Goal: Task Accomplishment & Management: Use online tool/utility

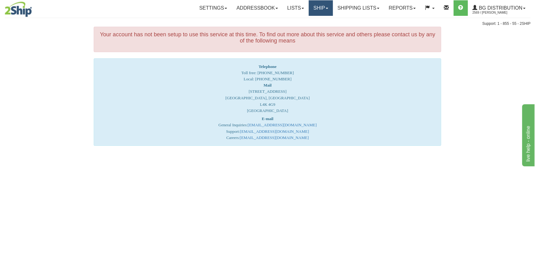
click at [319, 7] on link "Ship" at bounding box center [320, 7] width 24 height 15
click at [313, 20] on link "Ship Screen" at bounding box center [307, 22] width 49 height 8
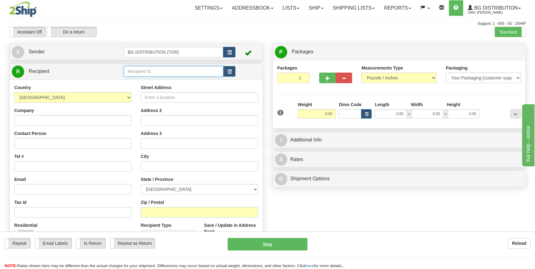
click at [160, 72] on input "text" at bounding box center [174, 71] width 100 height 11
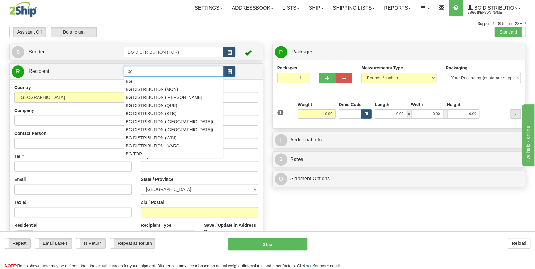
type input "b"
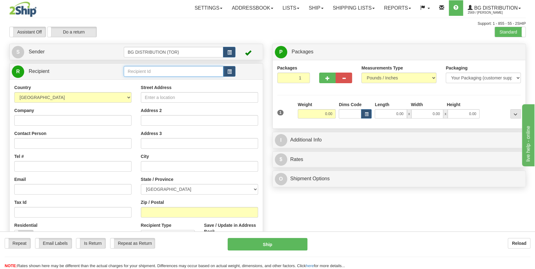
click at [149, 70] on input "text" at bounding box center [174, 71] width 100 height 11
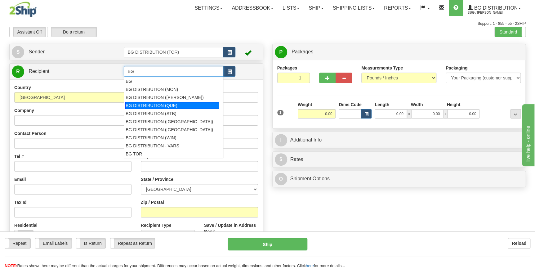
click at [178, 105] on div "BG DISTRIBUTION (QUE)" at bounding box center [172, 105] width 94 height 7
type input "BG DISTRIBUTION (QUE)"
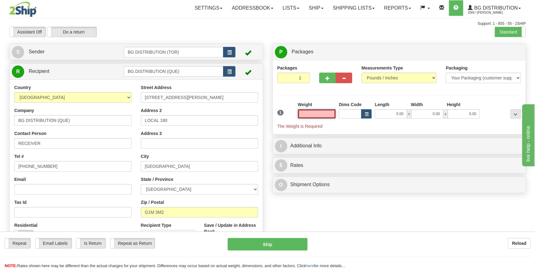
click at [308, 114] on input "text" at bounding box center [316, 113] width 38 height 9
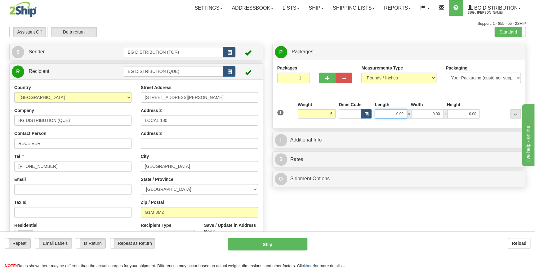
click at [387, 115] on input "0.00" at bounding box center [390, 113] width 32 height 9
type input "5.00"
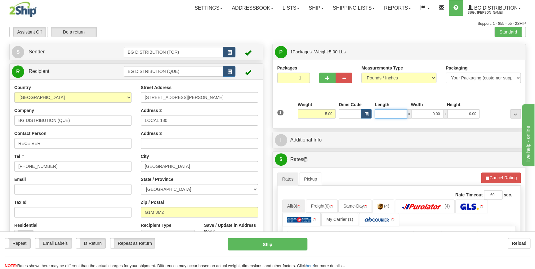
type input "0"
type input "9.00"
click at [425, 114] on input "0.00" at bounding box center [427, 113] width 32 height 9
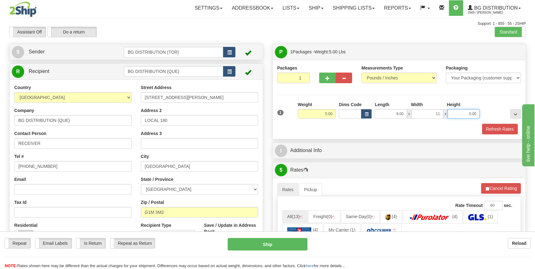
type input "11.00"
click at [461, 112] on input "0.00" at bounding box center [463, 113] width 32 height 9
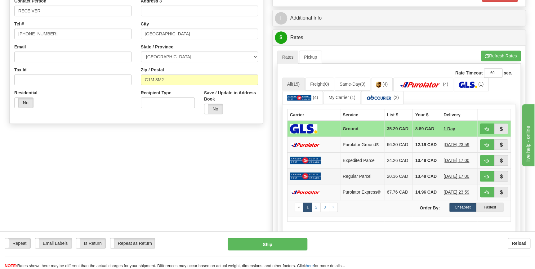
scroll to position [141, 0]
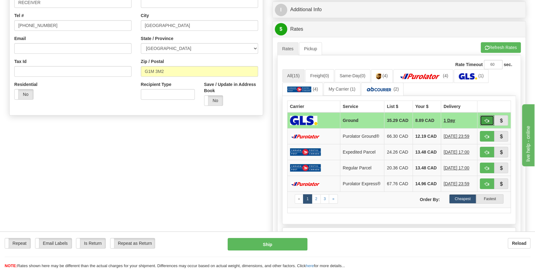
type input "6.00"
click at [485, 120] on span "button" at bounding box center [486, 121] width 4 height 4
type input "1"
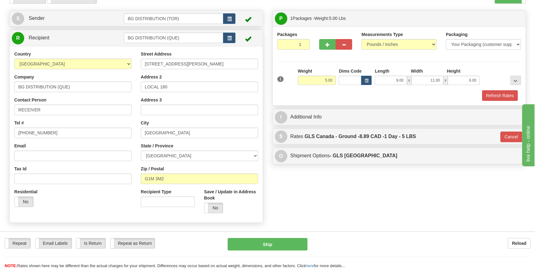
scroll to position [0, 0]
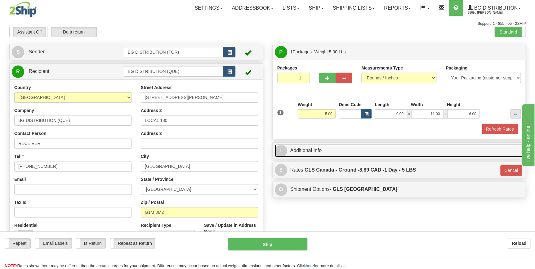
click at [310, 152] on link "I Additional Info" at bounding box center [399, 150] width 249 height 13
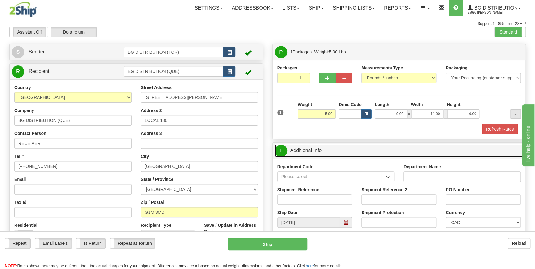
scroll to position [56, 0]
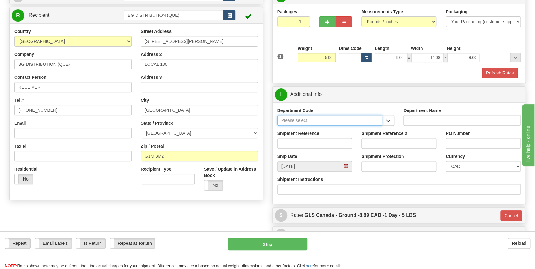
click at [320, 119] on input "Department Code" at bounding box center [329, 120] width 105 height 11
click at [386, 119] on span "button" at bounding box center [387, 121] width 4 height 4
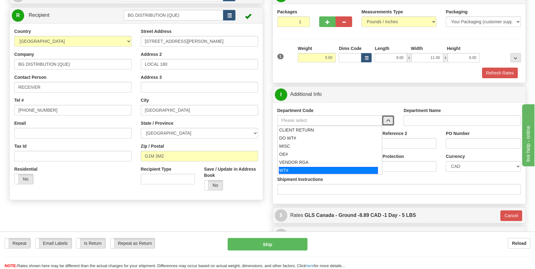
click at [299, 170] on div "WT#" at bounding box center [328, 170] width 99 height 7
type input "WT#"
type input "WAREHOUSE TRANSFERS"
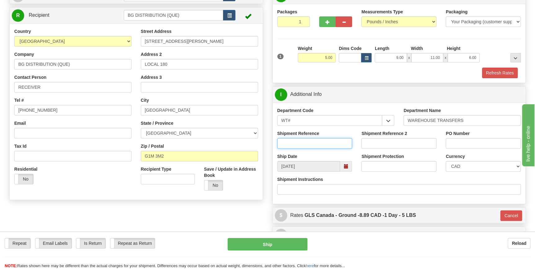
click at [323, 144] on input "Shipment Reference" at bounding box center [314, 143] width 75 height 11
click at [322, 142] on input "Shipment Reference" at bounding box center [314, 143] width 75 height 11
type input "166133-00"
click at [464, 138] on input "PO Number" at bounding box center [482, 143] width 75 height 11
type input "[GEOGRAPHIC_DATA]"
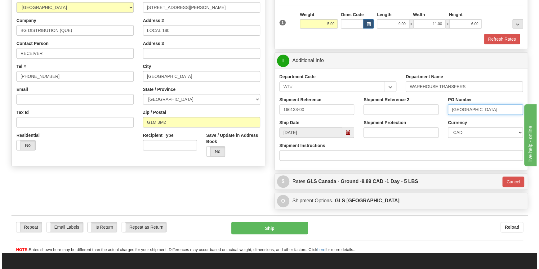
scroll to position [141, 0]
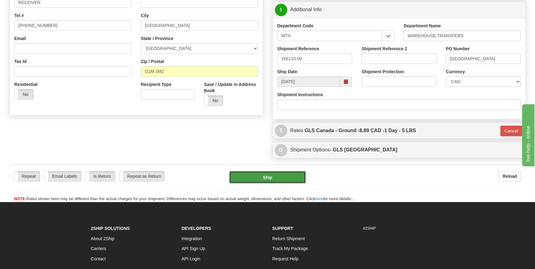
click at [275, 179] on button "Ship" at bounding box center [267, 177] width 77 height 12
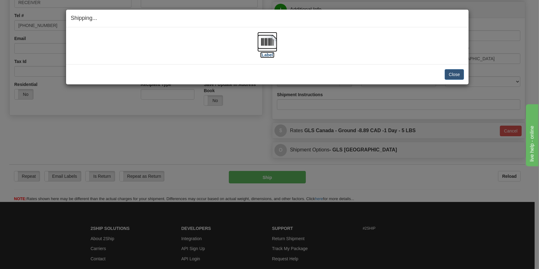
click at [274, 43] on img at bounding box center [267, 42] width 20 height 20
click at [271, 45] on img at bounding box center [267, 42] width 20 height 20
click at [447, 74] on button "Close" at bounding box center [453, 74] width 19 height 11
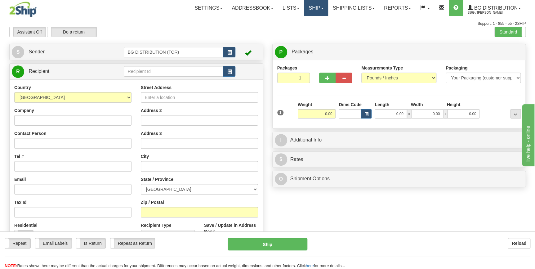
click at [322, 6] on link "Ship" at bounding box center [316, 7] width 24 height 15
click at [337, 28] on div "Assistant On Assistant Off Do a return Do a return Previous Next Standard Advan…" at bounding box center [267, 32] width 525 height 11
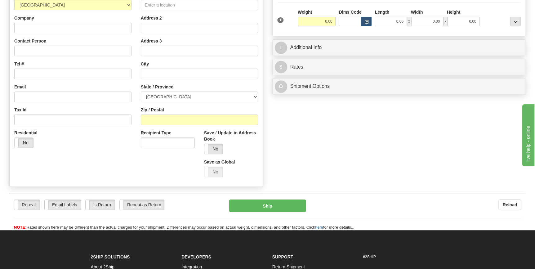
scroll to position [112, 0]
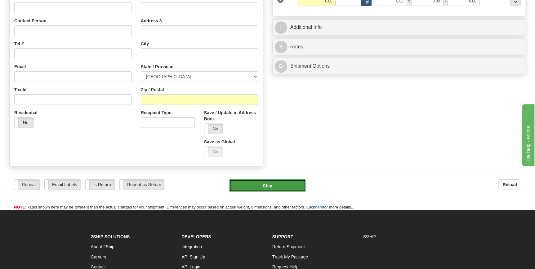
click at [274, 183] on button "Ship" at bounding box center [267, 185] width 77 height 12
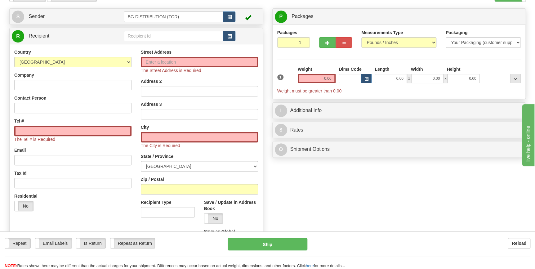
scroll to position [0, 0]
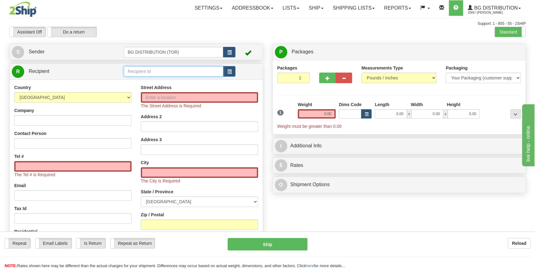
click at [165, 72] on input "text" at bounding box center [174, 71] width 100 height 11
